Goal: Complete application form

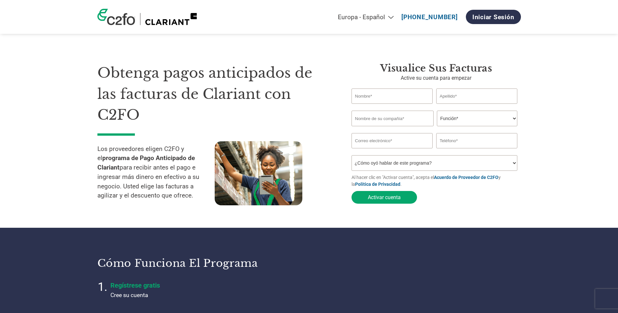
select select "es-ES"
click at [378, 97] on input "text" at bounding box center [391, 96] width 81 height 15
type input "[PERSON_NAME]"
type input "07515525E"
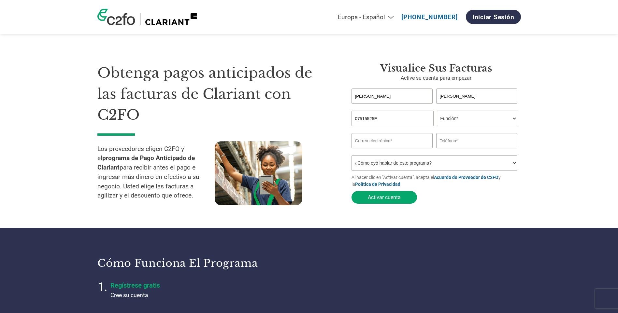
type input "[EMAIL_ADDRESS][DOMAIN_NAME]"
type input "646133699"
drag, startPoint x: 383, startPoint y: 120, endPoint x: 297, endPoint y: 119, distance: 85.6
click at [297, 119] on div "Obtenga pagos anticipados de las facturas de Clariant con C2FO Los proveedores …" at bounding box center [308, 121] width 423 height 171
click at [451, 117] on select "Función* Director financiero Interventor Gestor de créditos Director de finanza…" at bounding box center [477, 119] width 80 height 16
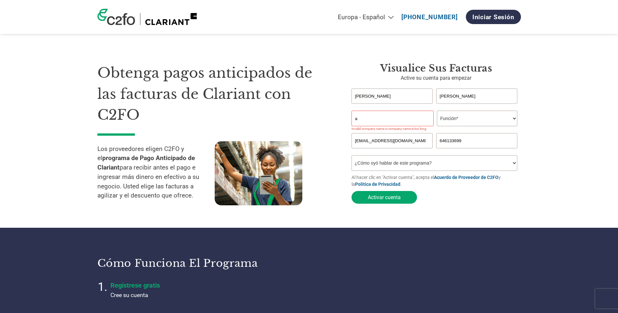
click at [364, 115] on input "a" at bounding box center [392, 119] width 82 height 16
type input "ALRO MANTENIMIENTO, S.L."
click at [481, 118] on select "Función* Director financiero Interventor Gestor de créditos Director de finanza…" at bounding box center [477, 119] width 80 height 16
select select "ACCOUNTING"
click at [437, 111] on select "Función* Director financiero Interventor Gestor de créditos Director de finanza…" at bounding box center [477, 119] width 80 height 16
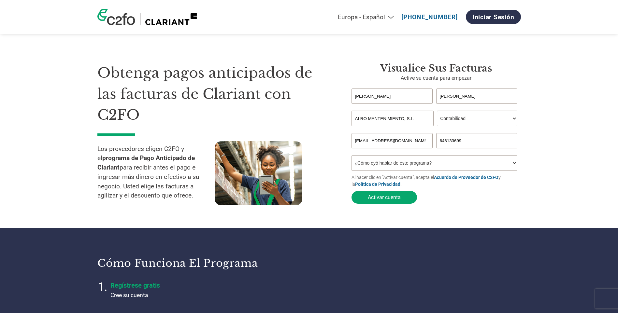
click at [406, 143] on input "[EMAIL_ADDRESS][DOMAIN_NAME]" at bounding box center [391, 140] width 81 height 15
drag, startPoint x: 406, startPoint y: 143, endPoint x: 281, endPoint y: 138, distance: 125.5
click at [281, 138] on div "Obtenga pagos anticipados de las facturas de Clariant con C2FO Los proveedores …" at bounding box center [308, 121] width 423 height 171
type input "[EMAIL_ADDRESS][DOMAIN_NAME]"
click at [473, 141] on input "646133699" at bounding box center [476, 140] width 81 height 15
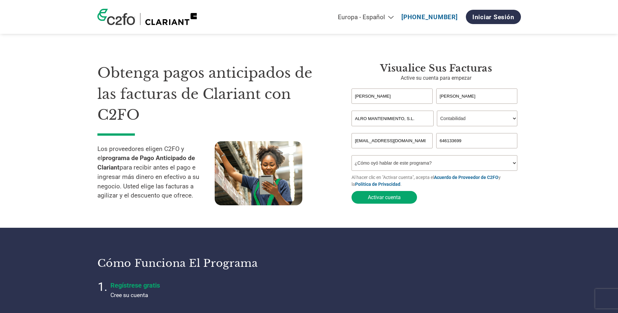
drag, startPoint x: 473, startPoint y: 141, endPoint x: 434, endPoint y: 142, distance: 39.4
click at [437, 142] on input "646133699" at bounding box center [476, 140] width 81 height 15
click at [438, 142] on input "918308825" at bounding box center [476, 140] width 81 height 15
type input "[PHONE_NUMBER]"
click at [436, 164] on select "¿Cómo oyó hablar de este programa? Recibió una carta Correo electrónico Redes s…" at bounding box center [434, 163] width 166 height 16
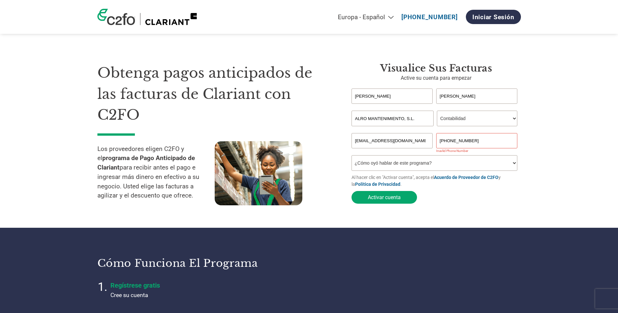
select select "Email"
click at [351, 157] on select "¿Cómo oyó hablar de este programa? Recibió una carta Correo electrónico Redes s…" at bounding box center [434, 163] width 166 height 16
click at [442, 141] on input "[PHONE_NUMBER]" at bounding box center [476, 140] width 81 height 15
click at [387, 199] on button "Activar cuenta" at bounding box center [383, 197] width 65 height 13
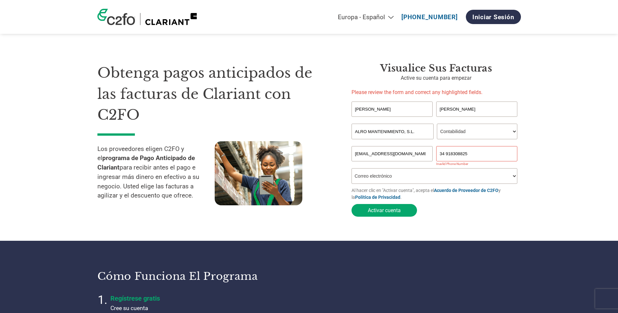
click at [445, 154] on input "34 918308825" at bounding box center [476, 153] width 81 height 15
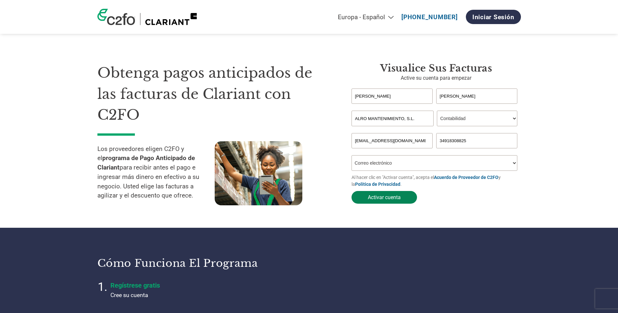
type input "34918308825"
click at [384, 197] on button "Activar cuenta" at bounding box center [383, 197] width 65 height 13
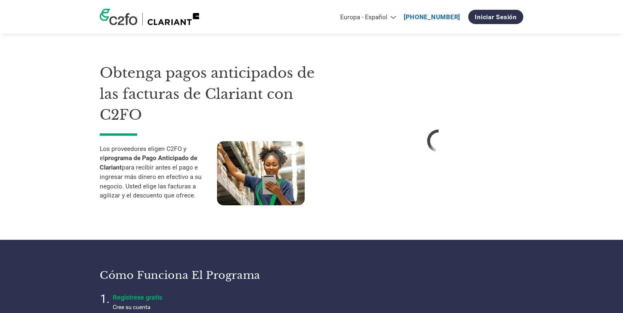
select select "es-ES"
